Goal: Find specific page/section: Find specific page/section

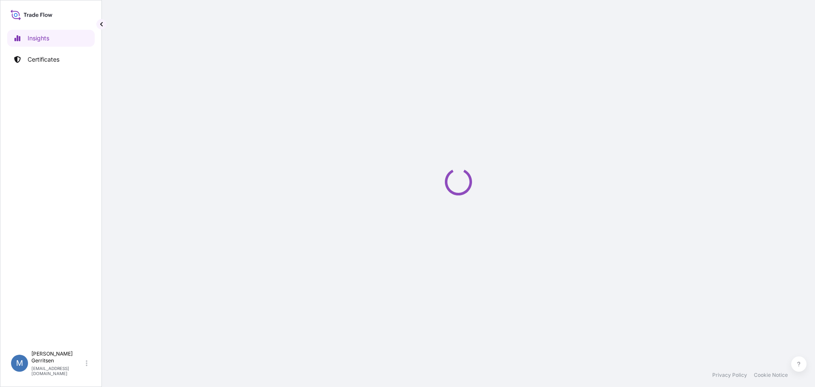
select select "2025"
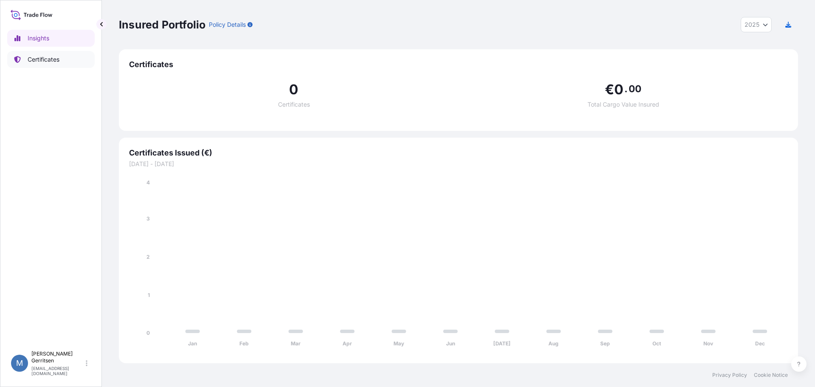
click at [38, 58] on p "Certificates" at bounding box center [44, 59] width 32 height 8
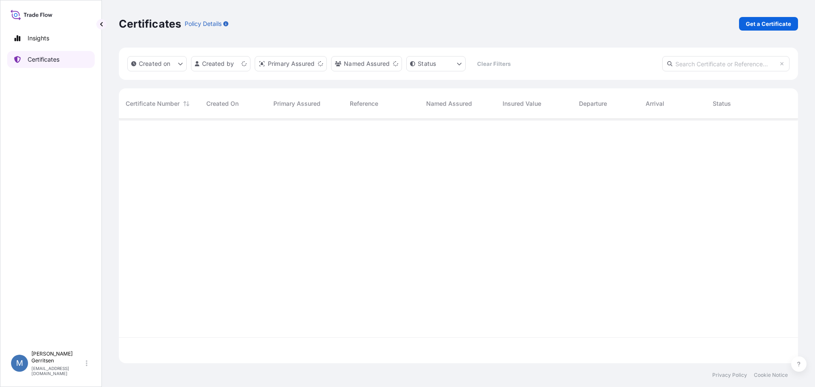
scroll to position [242, 673]
